Goal: Communication & Community: Answer question/provide support

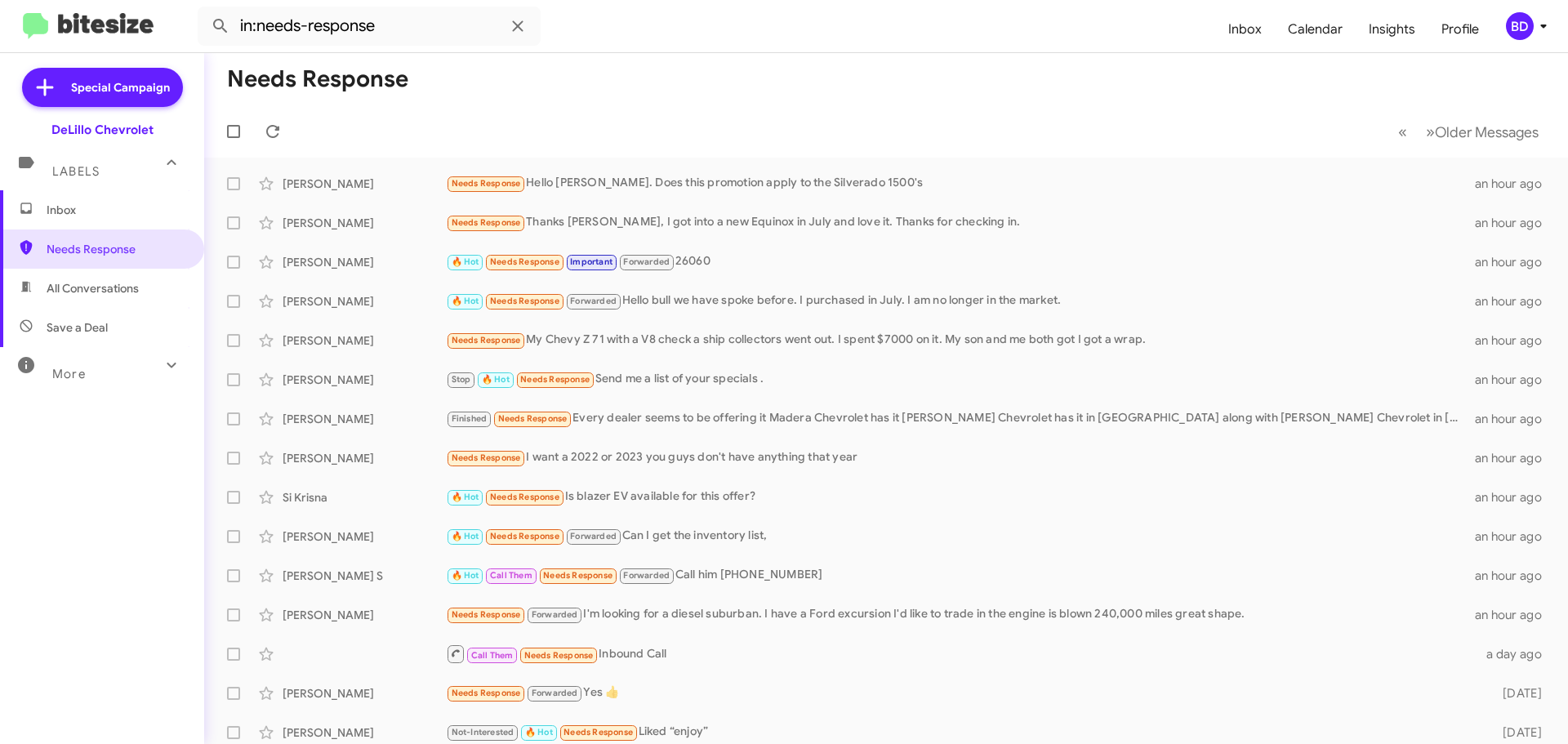
click at [96, 210] on span "Inbox" at bounding box center [117, 210] width 139 height 16
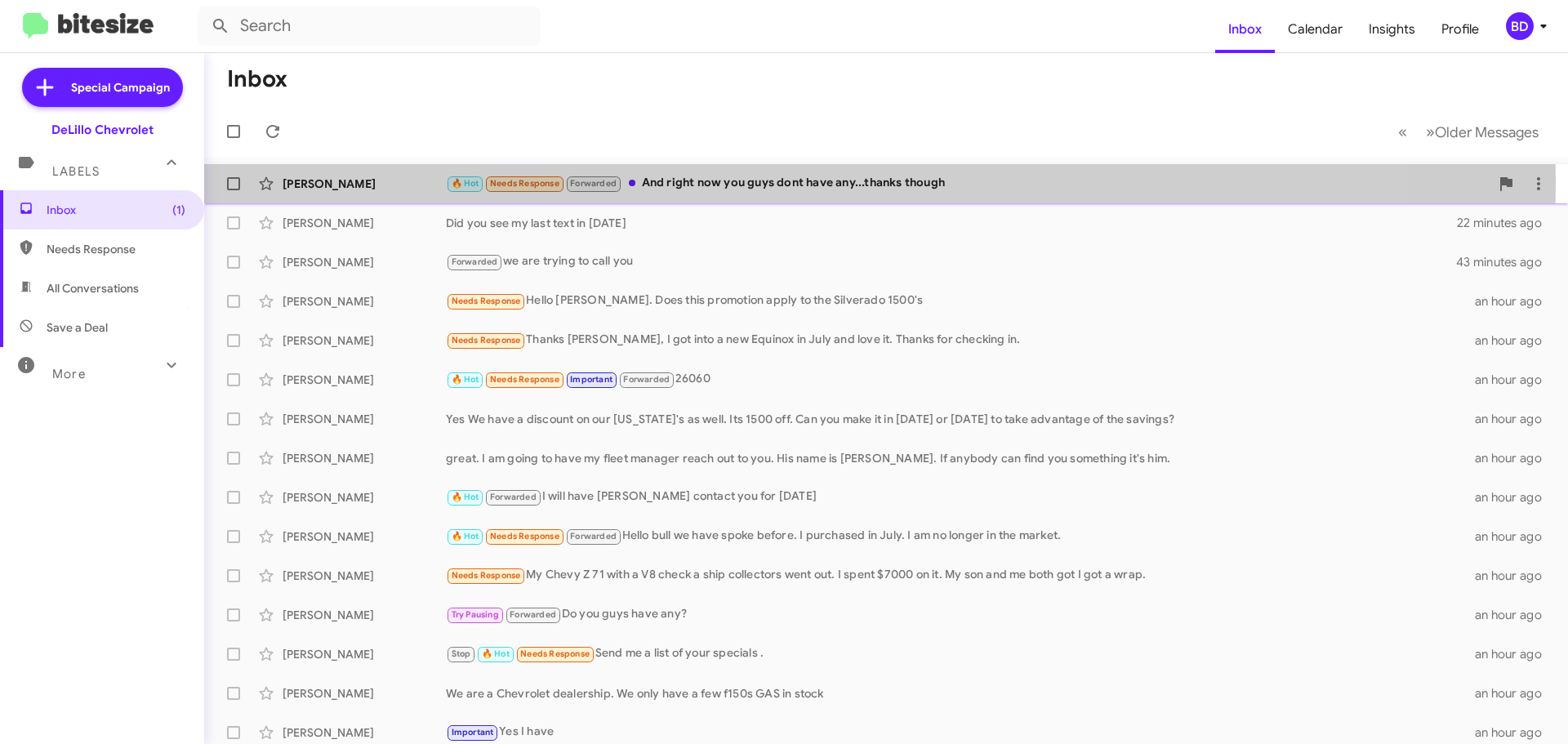
click at [755, 182] on div "🔥 Hot Needs Response Forwarded And right now you guys dont have any...thanks th…" at bounding box center [967, 183] width 1043 height 19
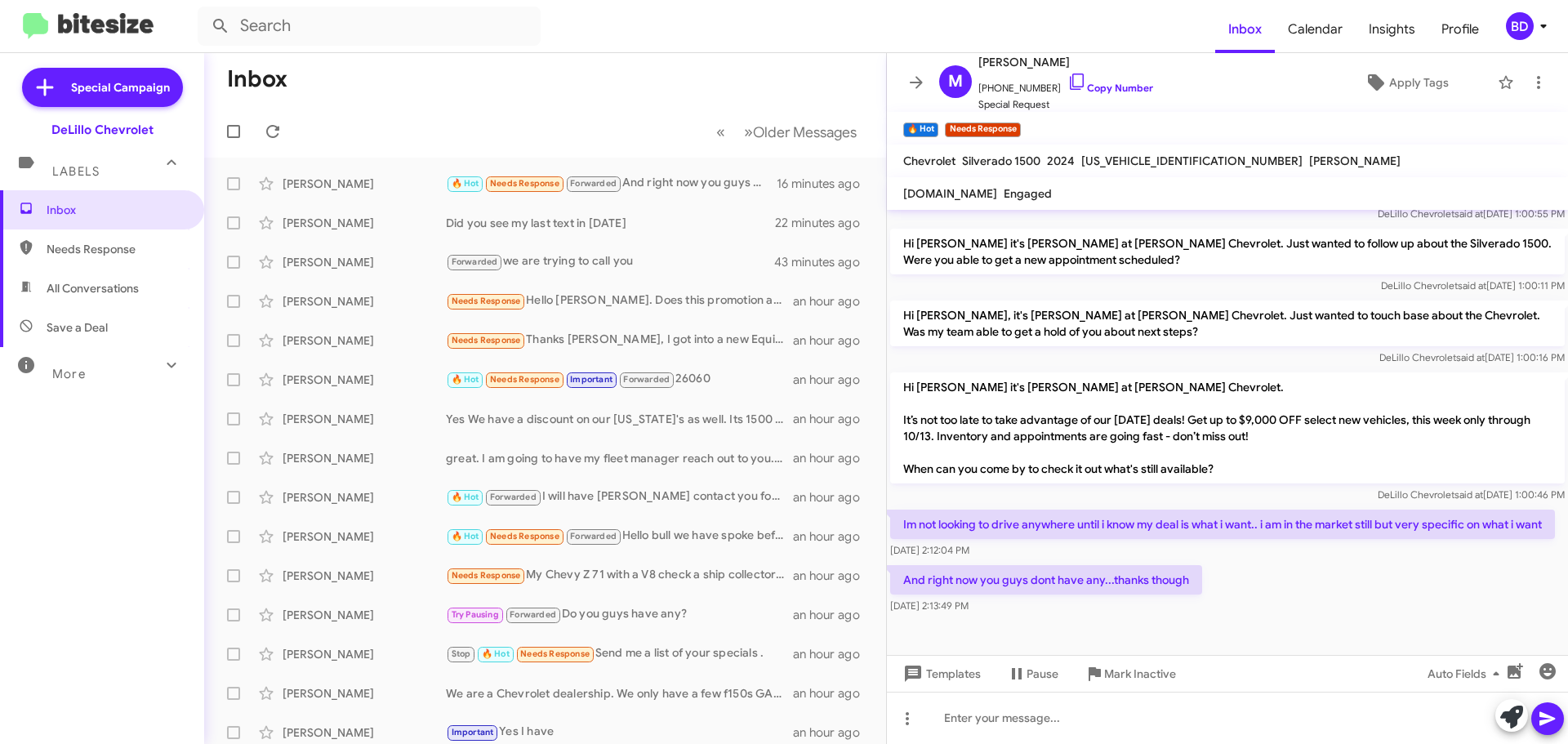
scroll to position [1149, 0]
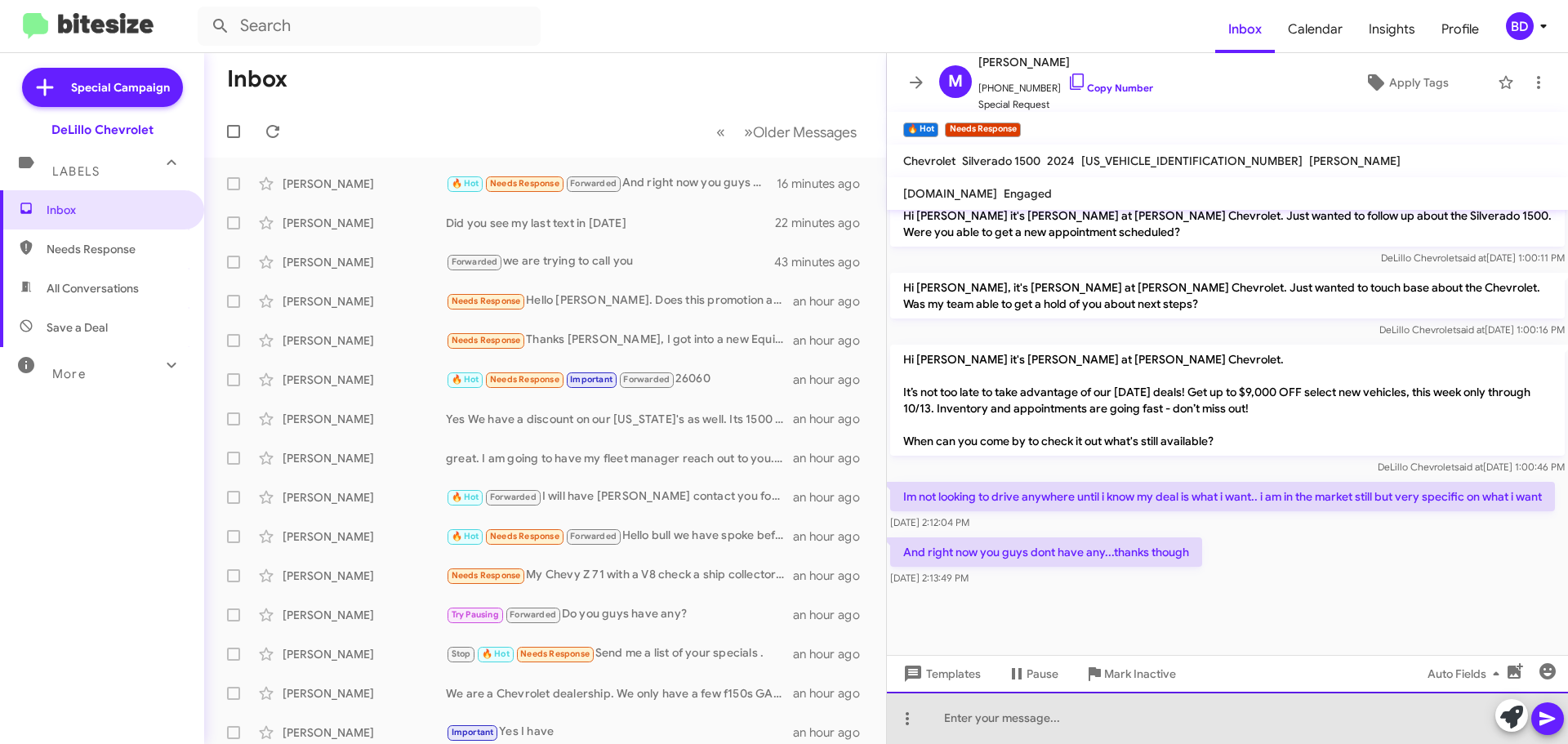
click at [1053, 723] on div at bounding box center [1227, 719] width 681 height 53
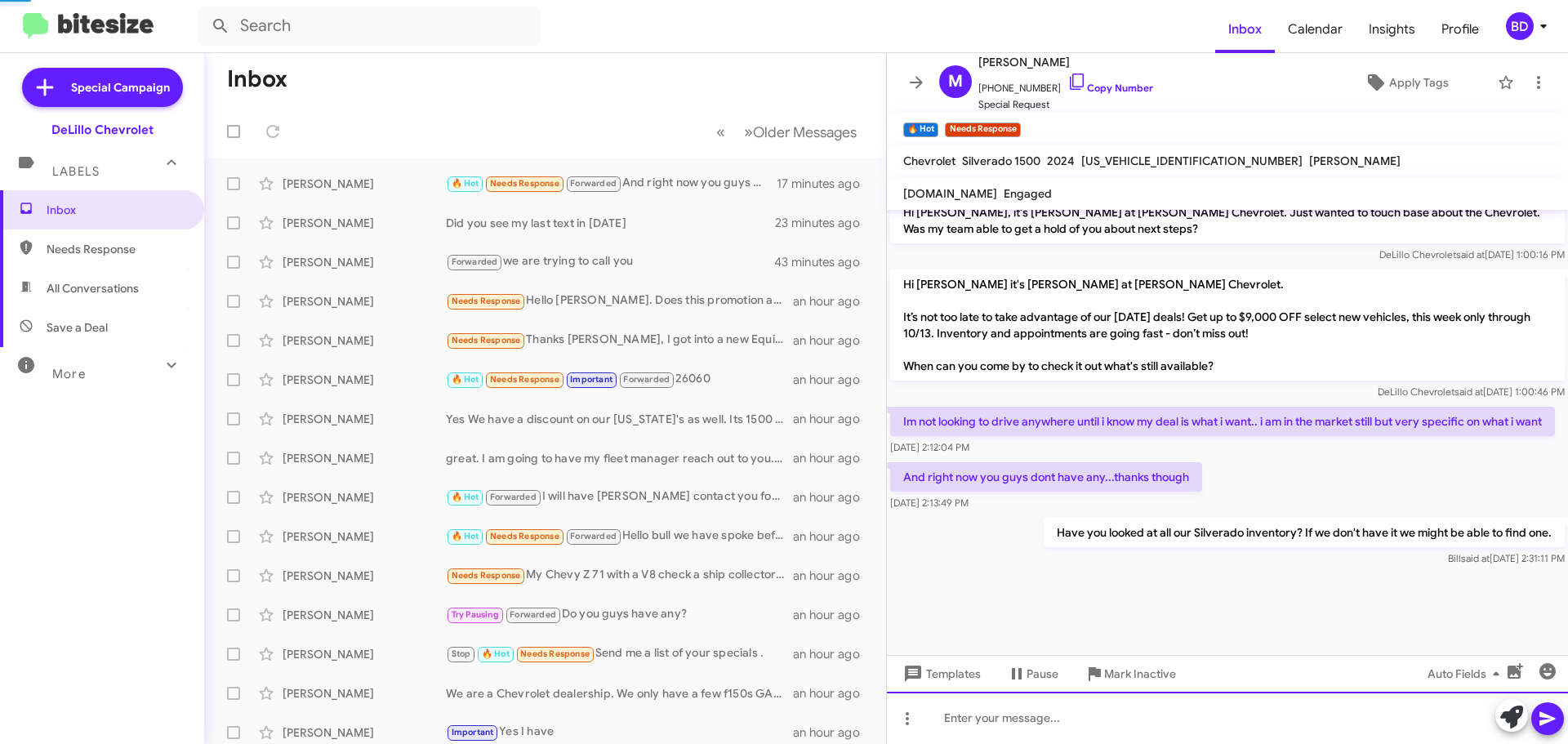
scroll to position [1226, 0]
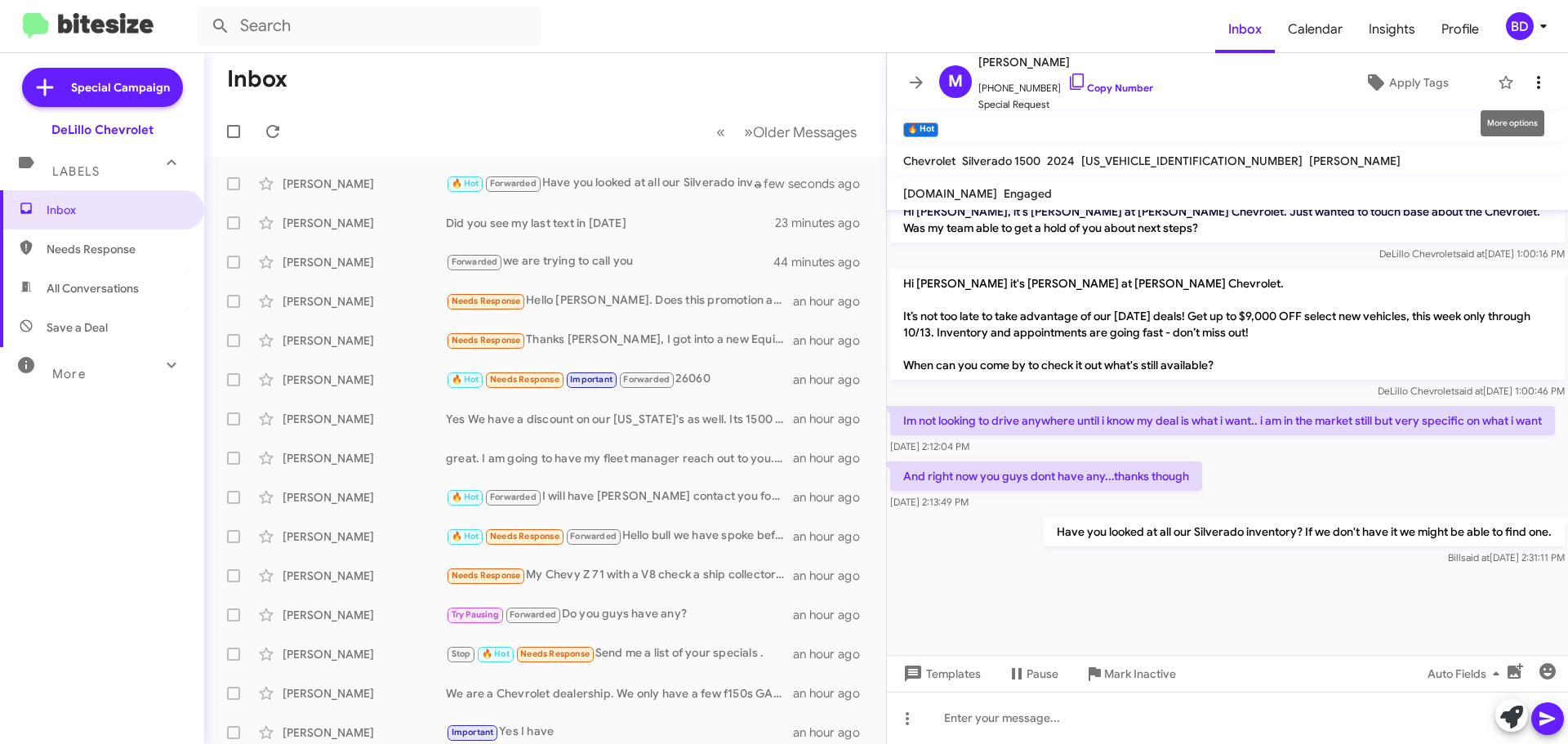
click at [1529, 86] on icon at bounding box center [1538, 82] width 20 height 20
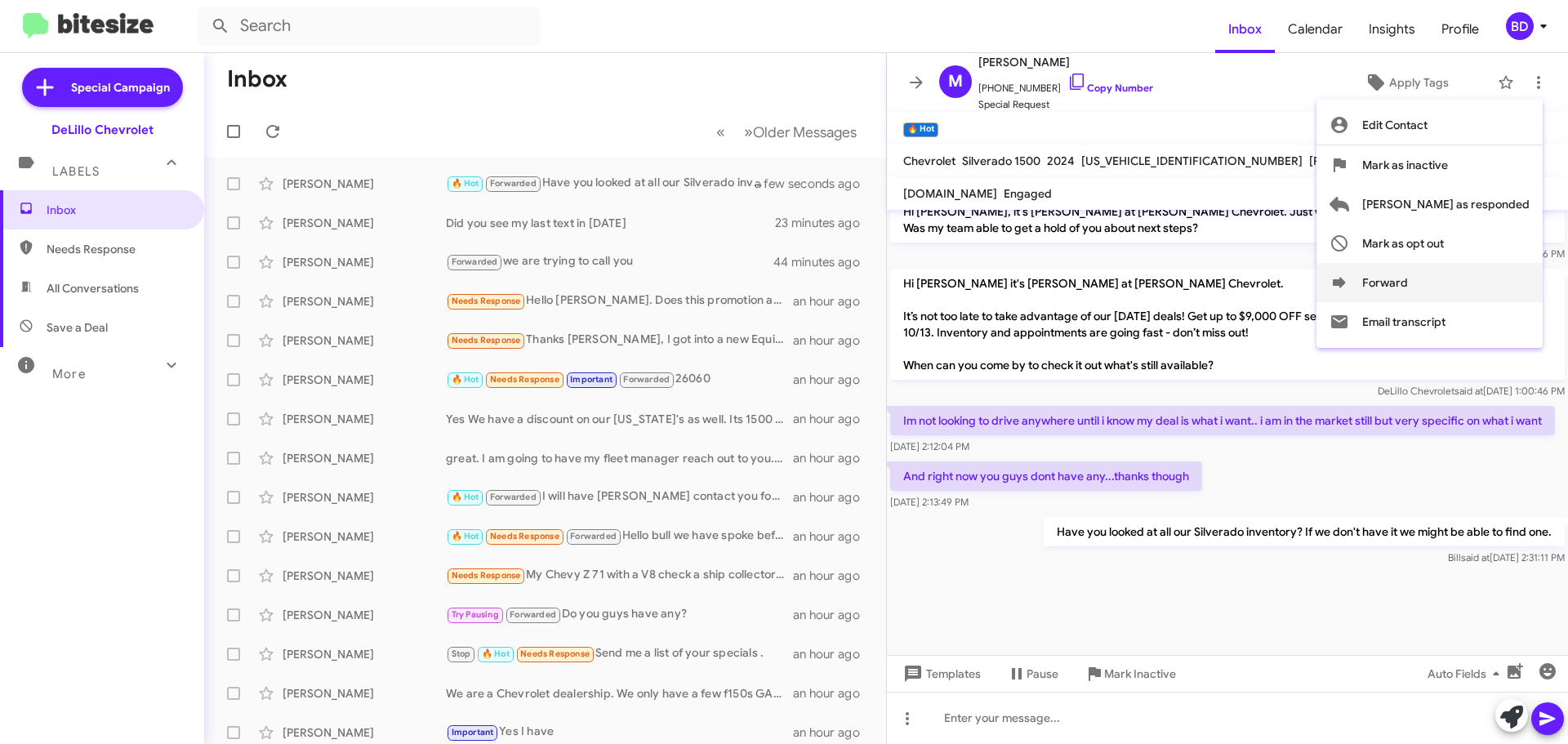
click at [1345, 281] on icon at bounding box center [1339, 281] width 13 height 10
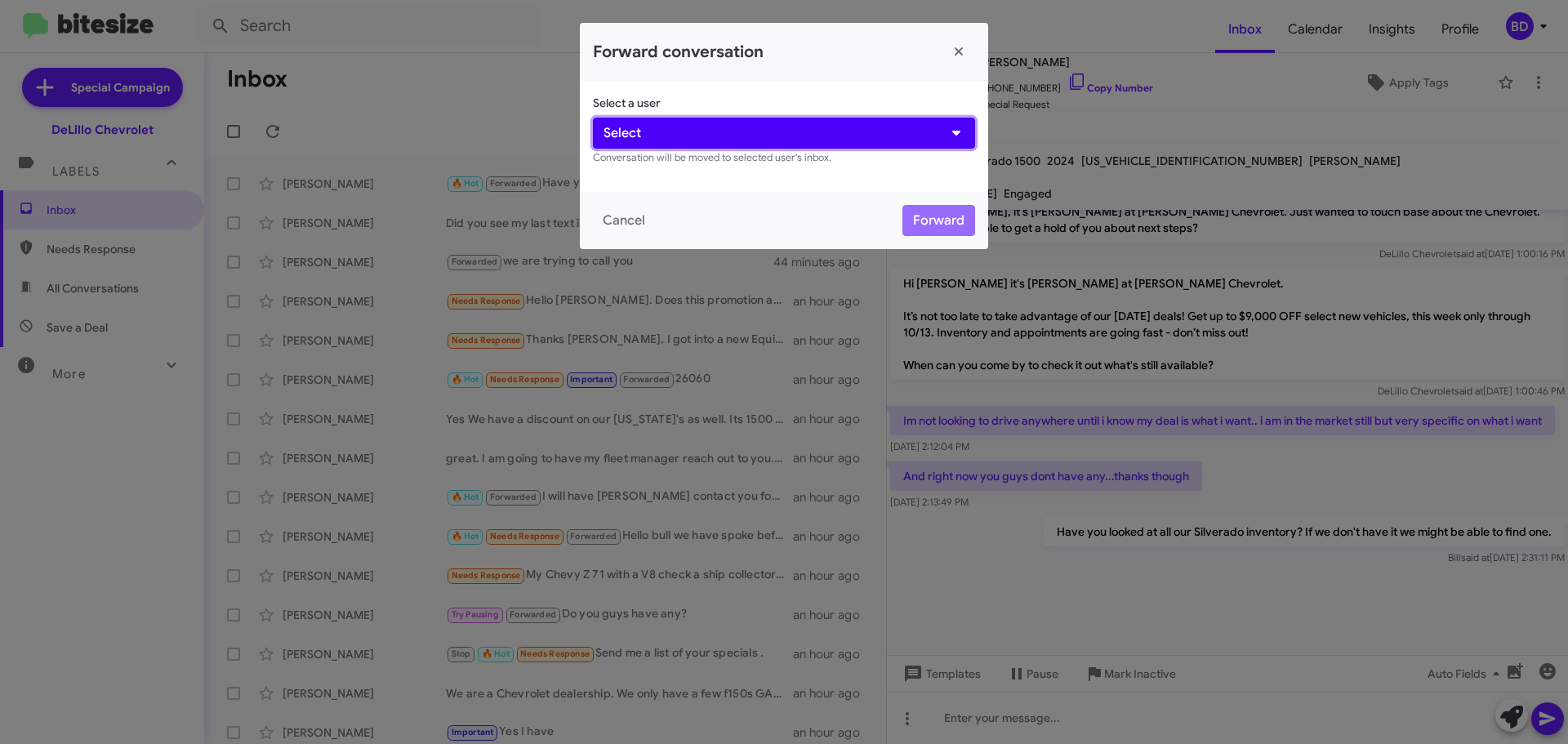
click at [719, 134] on button "Select" at bounding box center [784, 133] width 382 height 31
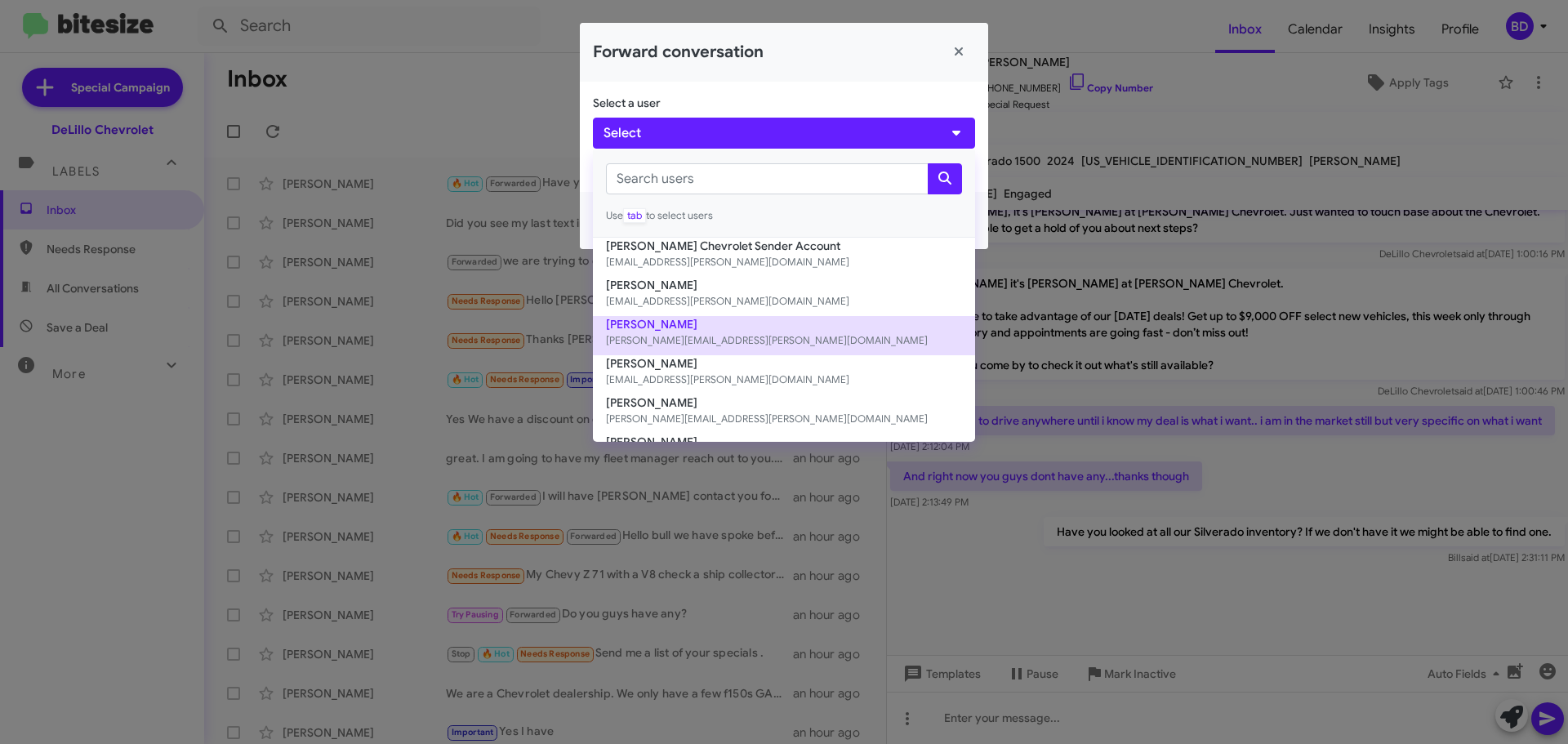
click at [661, 324] on button "[PERSON_NAME] [PERSON_NAME][EMAIL_ADDRESS][PERSON_NAME][DOMAIN_NAME]" at bounding box center [784, 336] width 382 height 40
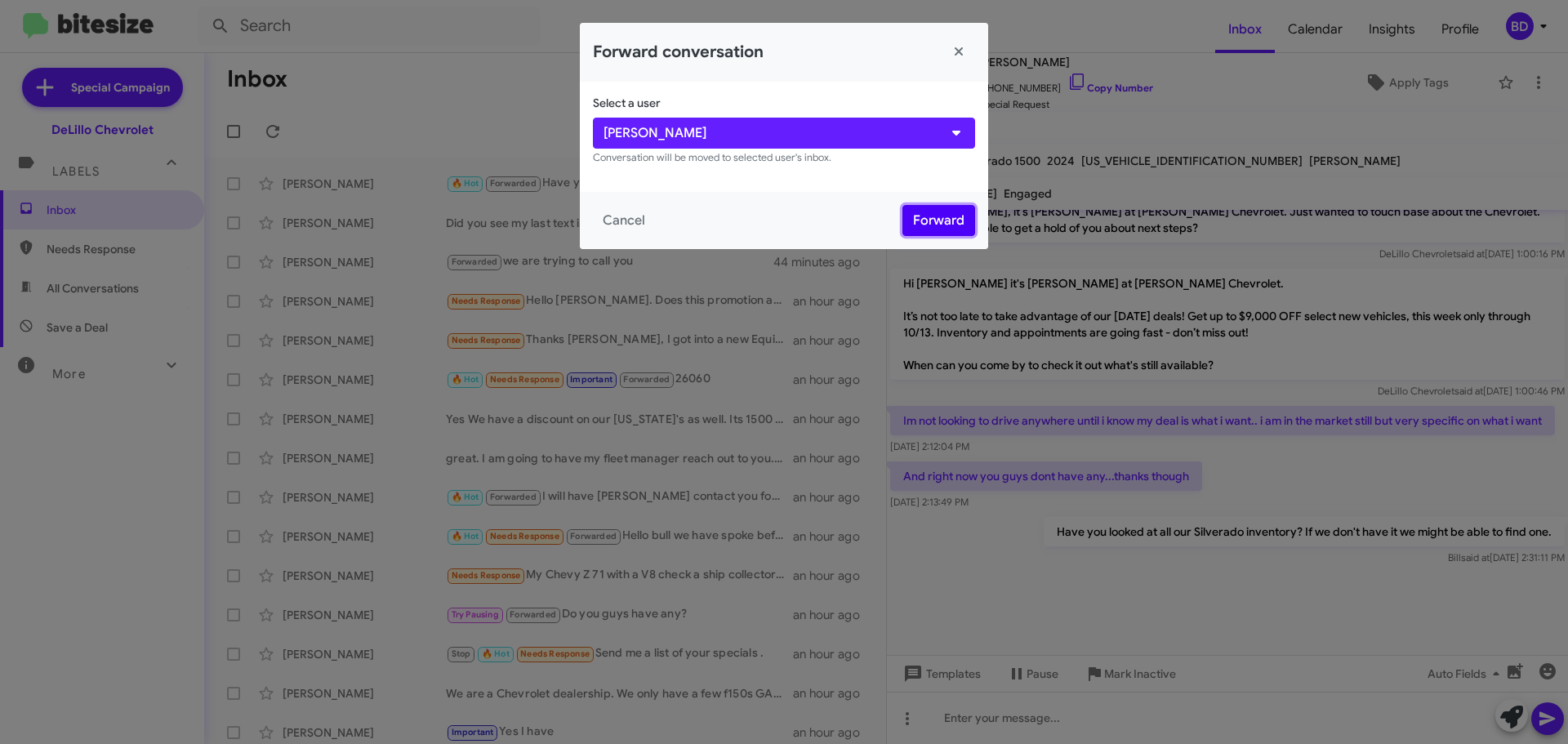
click at [941, 214] on button "Forward" at bounding box center [938, 220] width 72 height 31
